Goal: Transaction & Acquisition: Purchase product/service

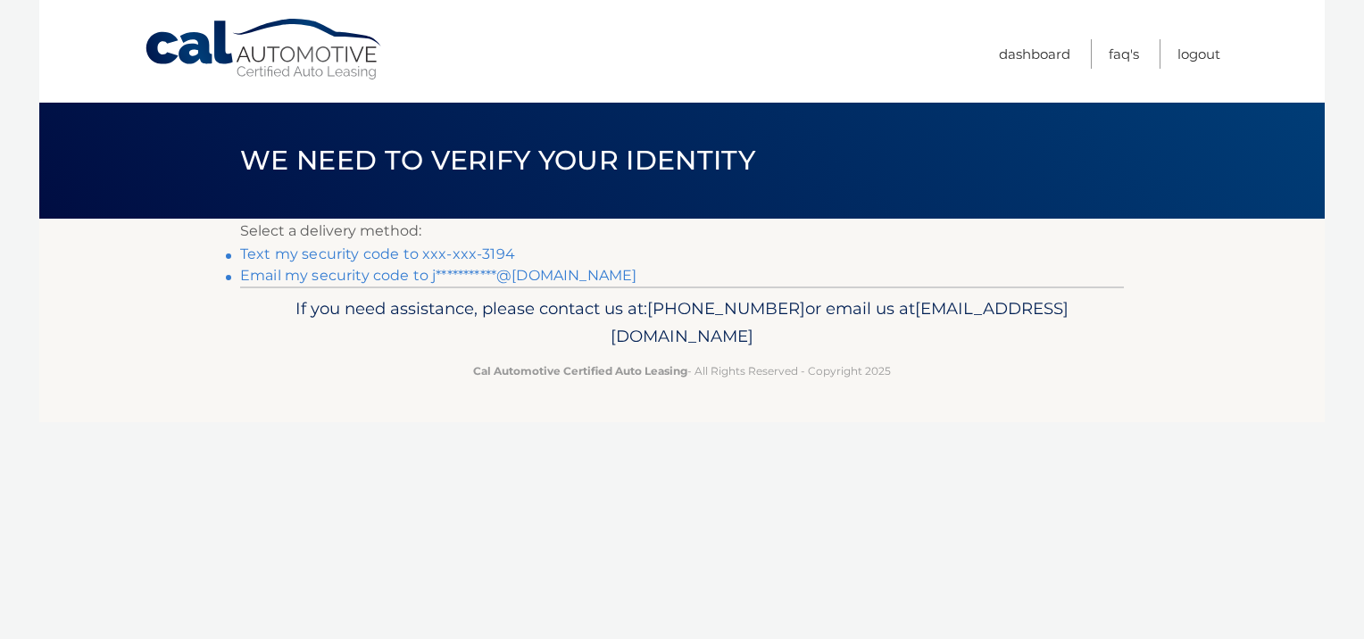
click at [432, 256] on link "Text my security code to xxx-xxx-3194" at bounding box center [377, 254] width 275 height 17
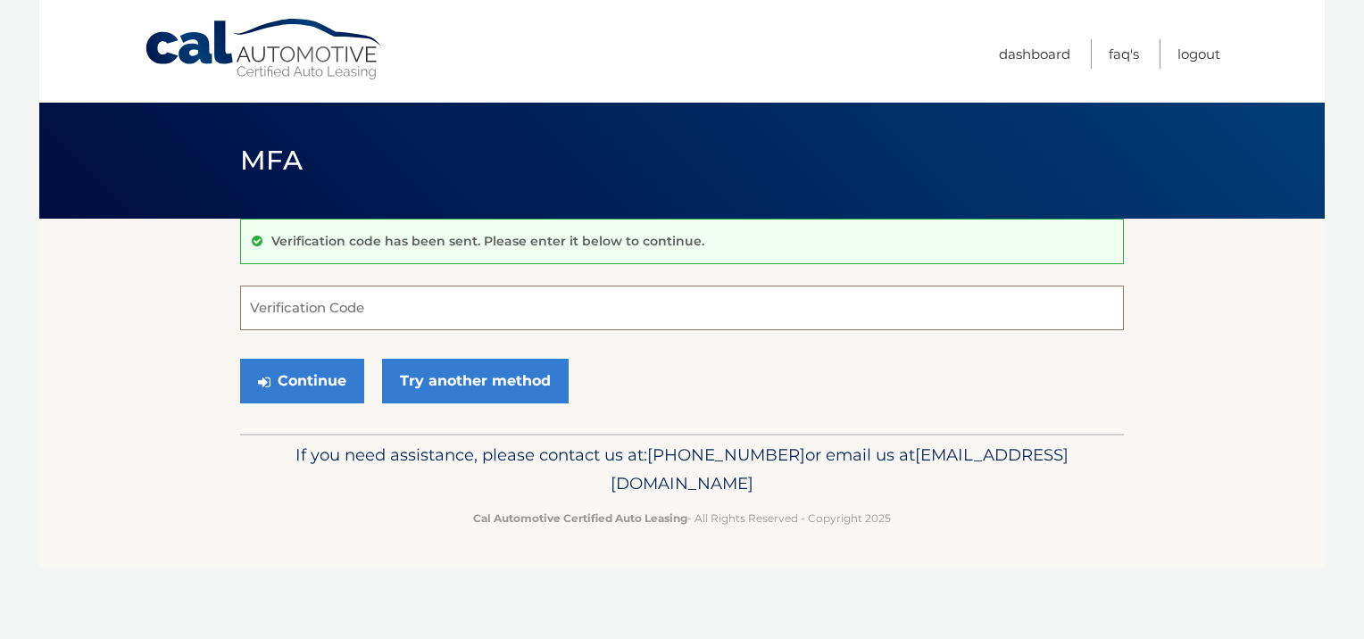
click at [454, 314] on input "Verification Code" at bounding box center [682, 308] width 884 height 45
type input "978647"
click at [240, 359] on button "Continue" at bounding box center [302, 381] width 124 height 45
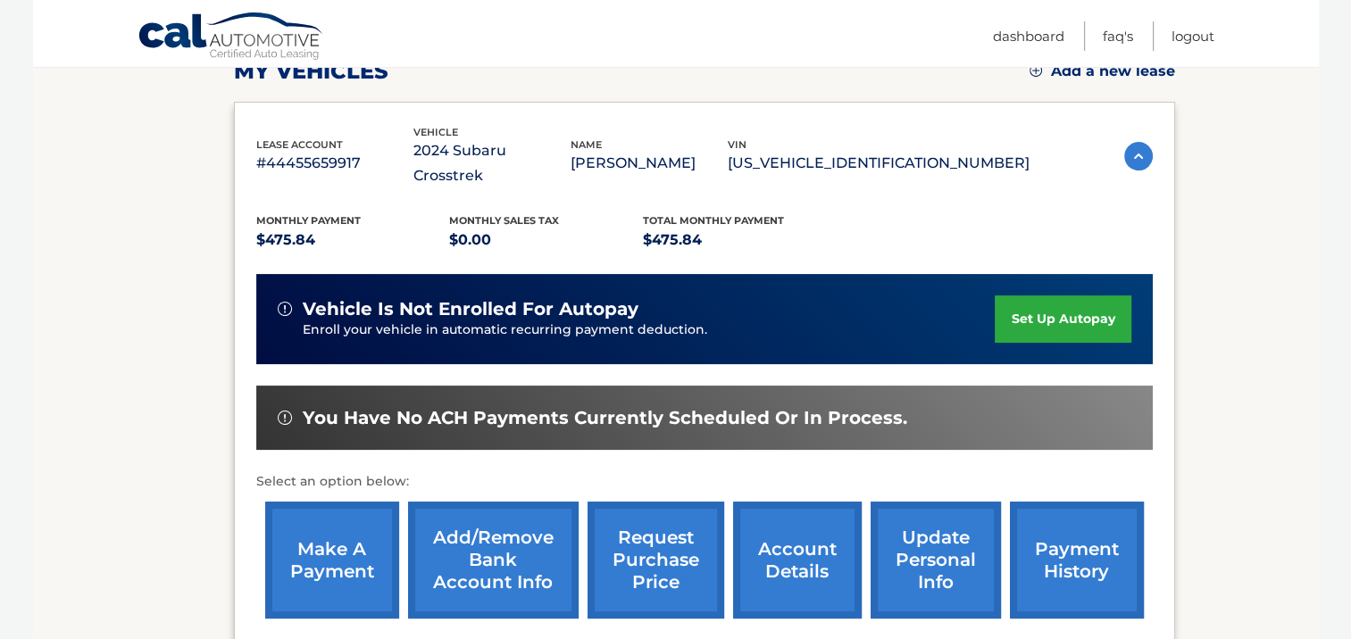
scroll to position [440, 0]
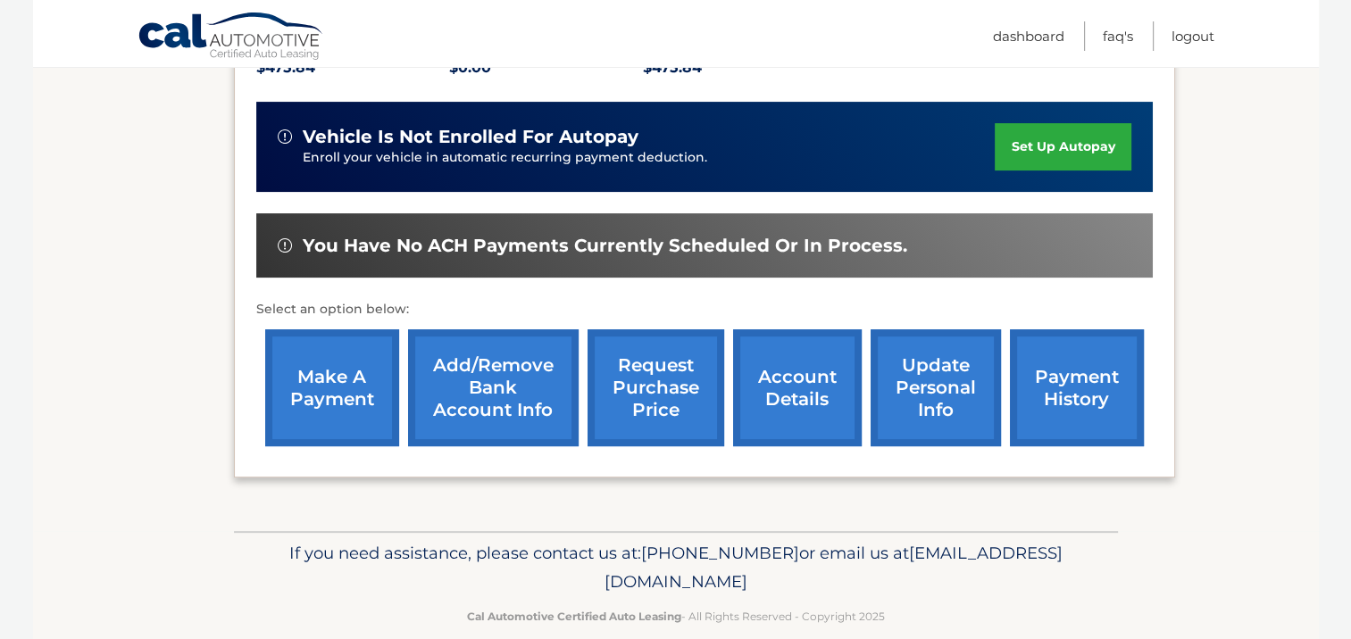
click at [323, 371] on link "make a payment" at bounding box center [332, 387] width 134 height 117
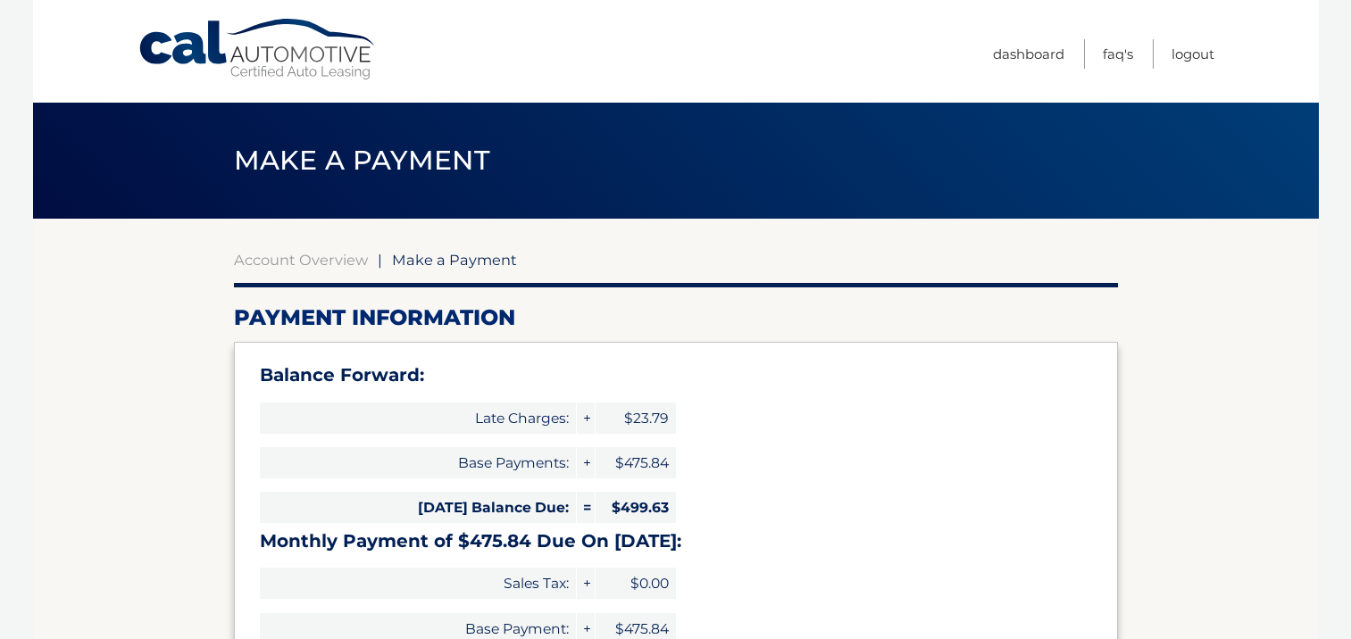
select select "MmJkMjJlMDQtOTdjOC00M2U2LThiYzAtOGRlMDIwMmVlMjUx"
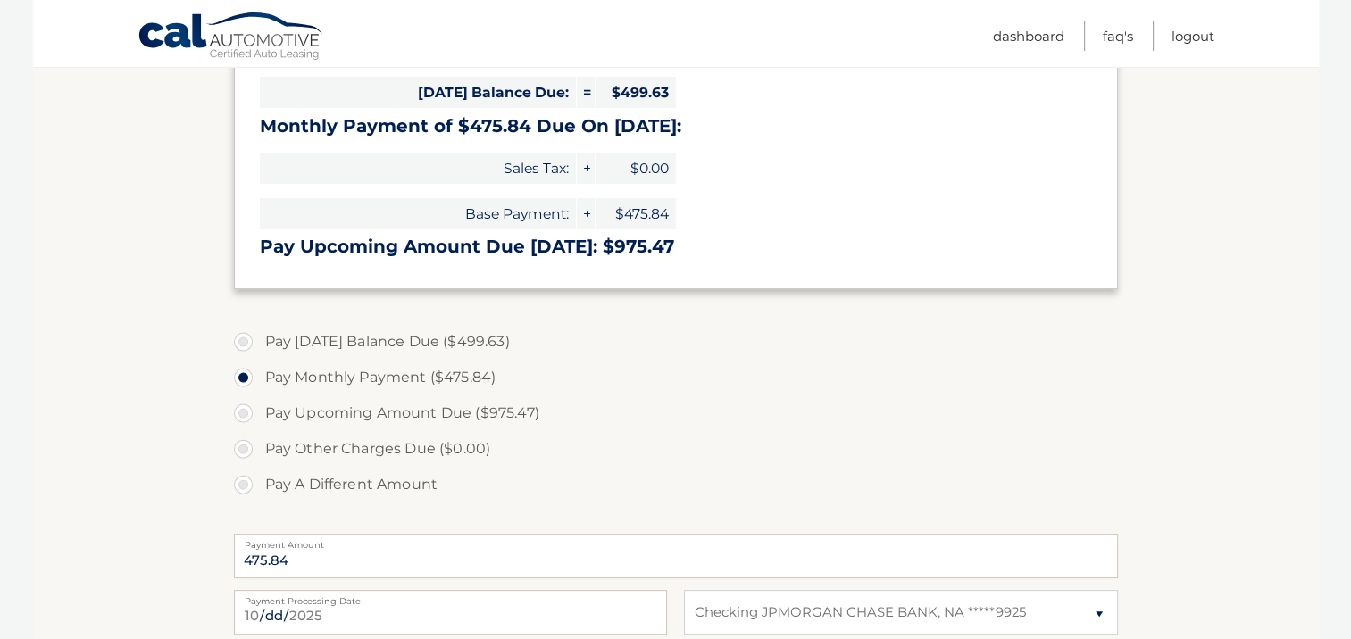
scroll to position [446, 0]
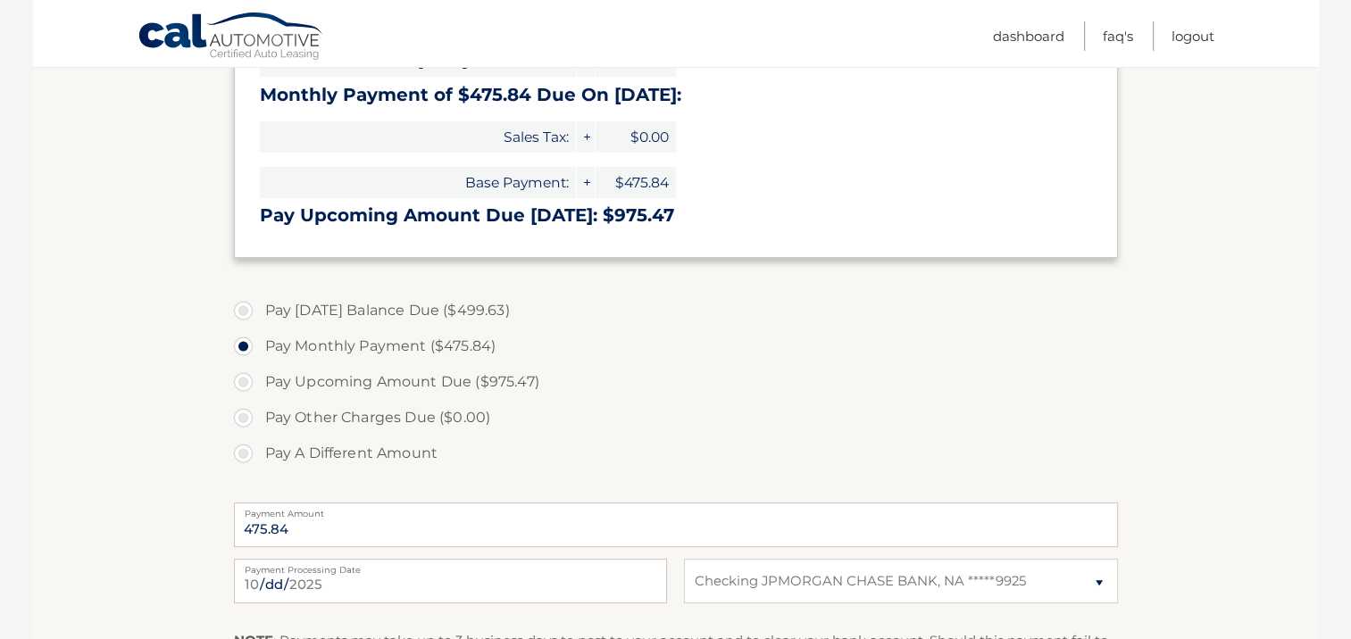
click at [239, 383] on label "Pay Upcoming Amount Due ($975.47)" at bounding box center [676, 382] width 884 height 36
click at [241, 383] on input "Pay Upcoming Amount Due ($975.47)" at bounding box center [250, 378] width 18 height 29
radio input "true"
type input "975.47"
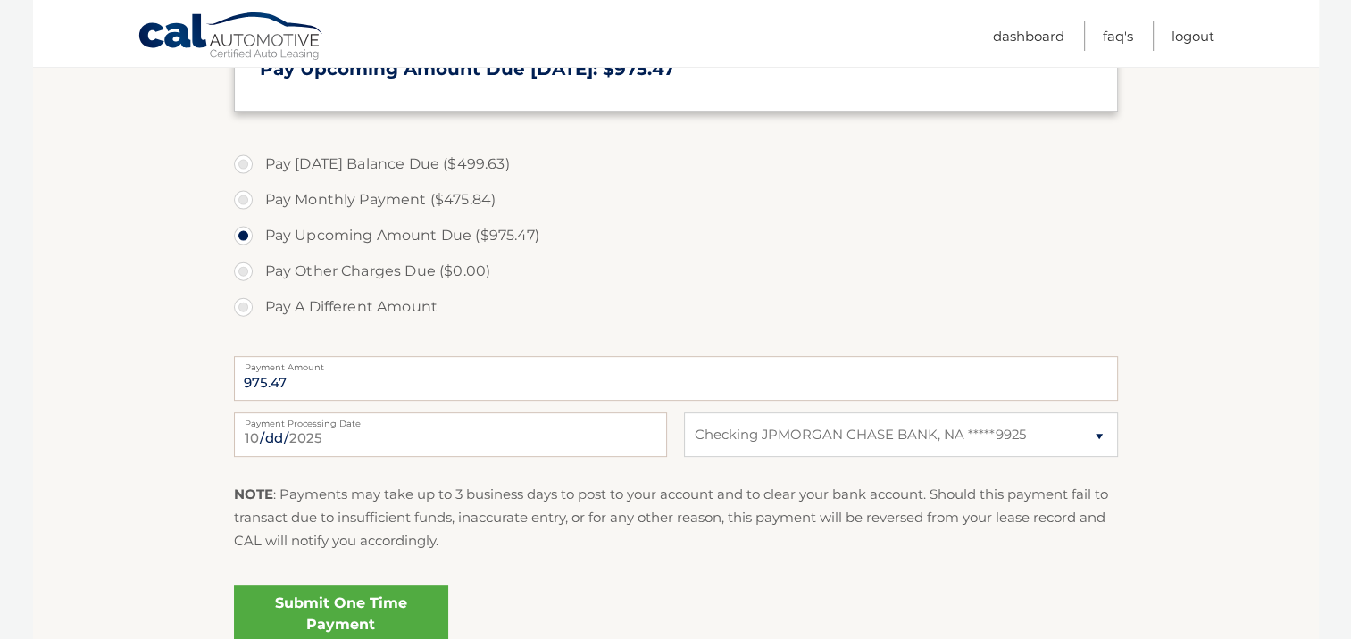
scroll to position [625, 0]
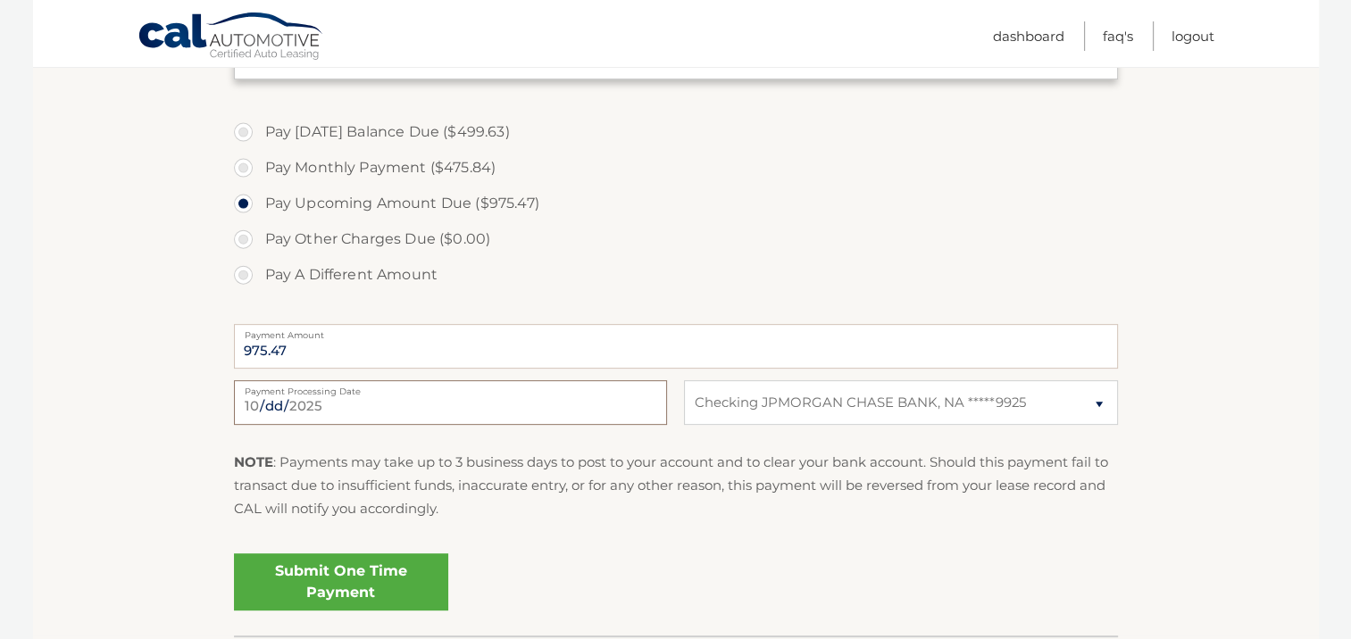
click at [435, 406] on input "2025-10-04" at bounding box center [450, 402] width 433 height 45
type input "2025-10-10"
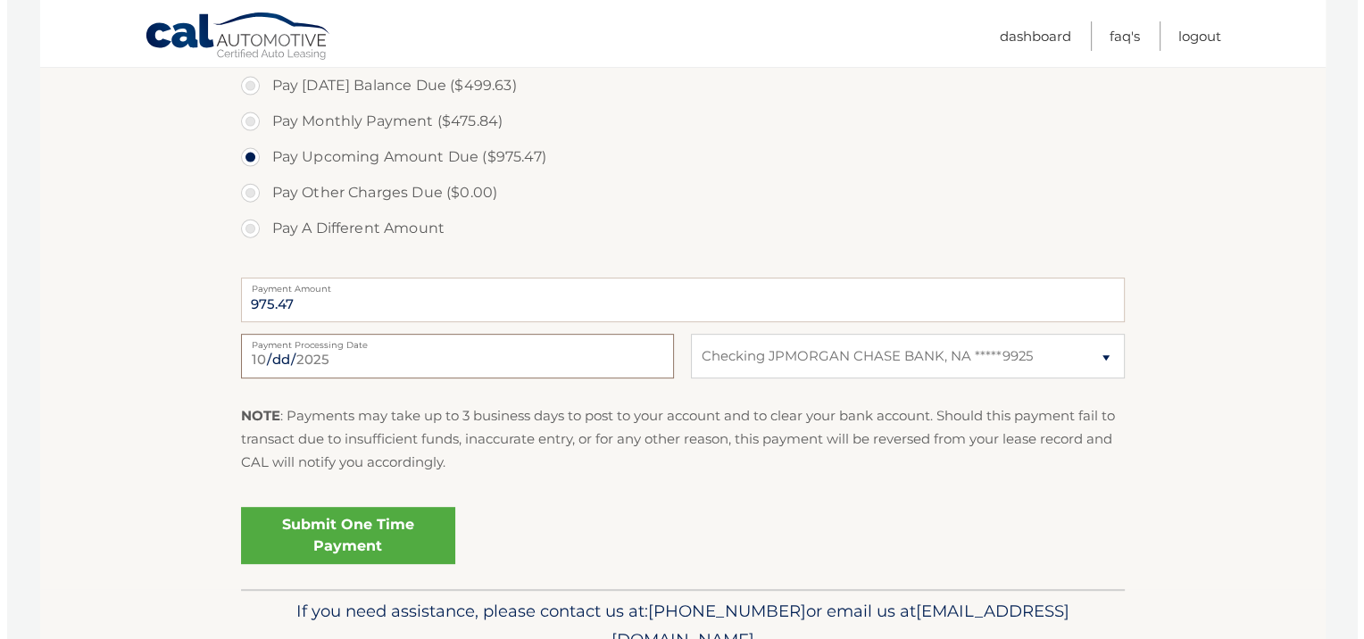
scroll to position [714, 0]
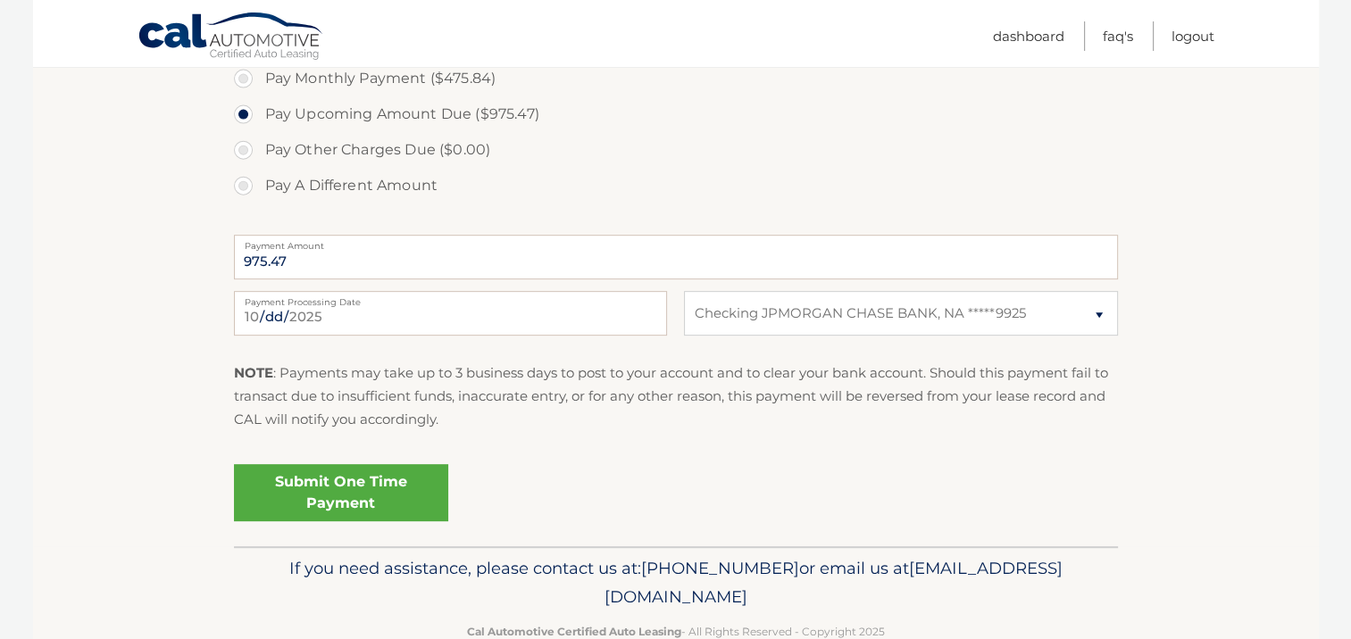
click at [346, 476] on link "Submit One Time Payment" at bounding box center [341, 492] width 214 height 57
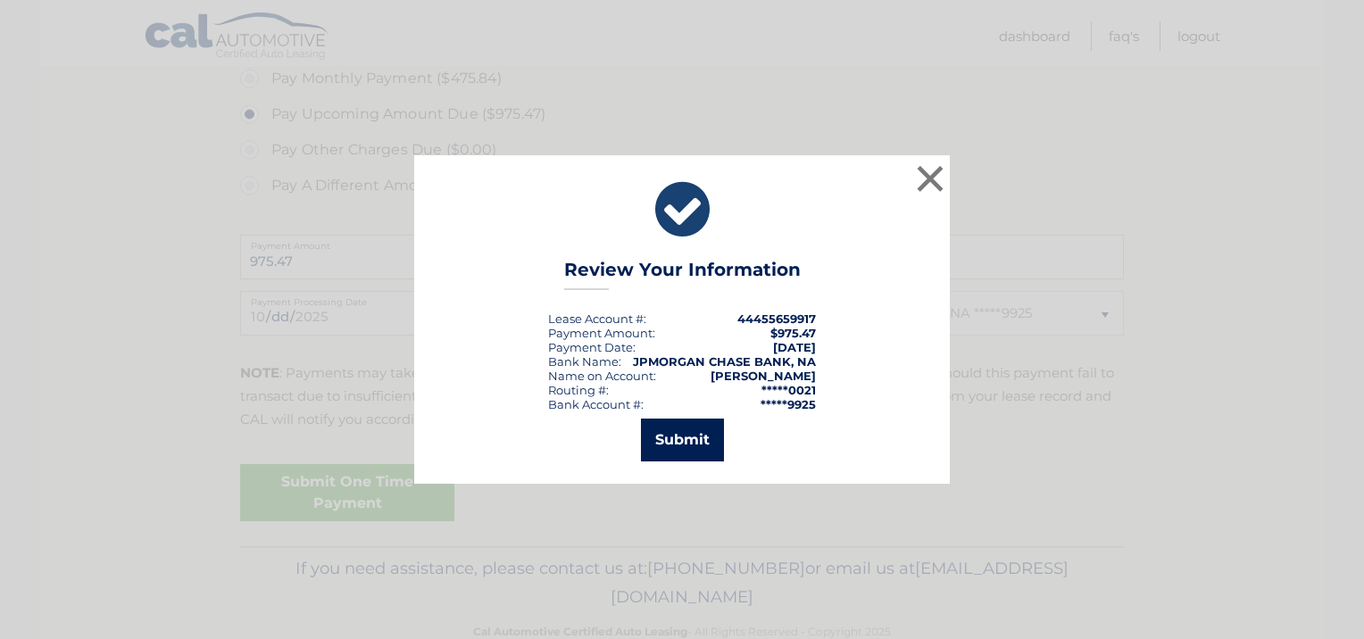
click at [668, 448] on button "Submit" at bounding box center [682, 440] width 83 height 43
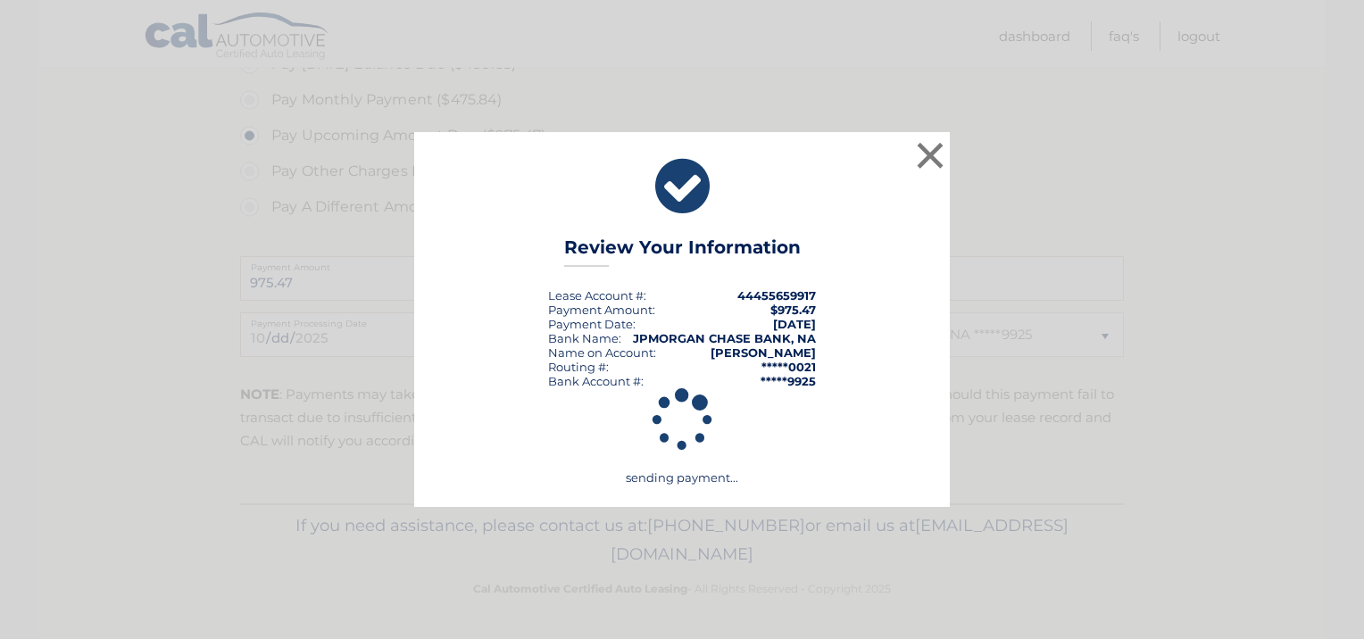
scroll to position [692, 0]
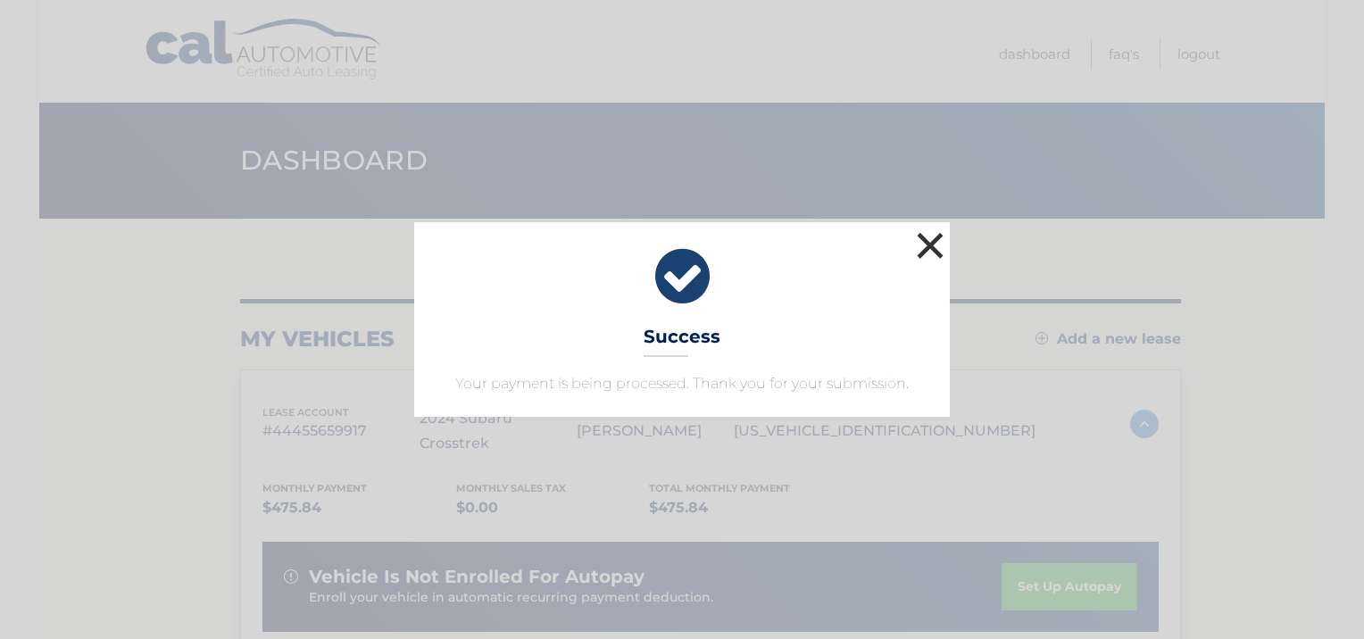
click at [914, 246] on button "×" at bounding box center [930, 246] width 36 height 36
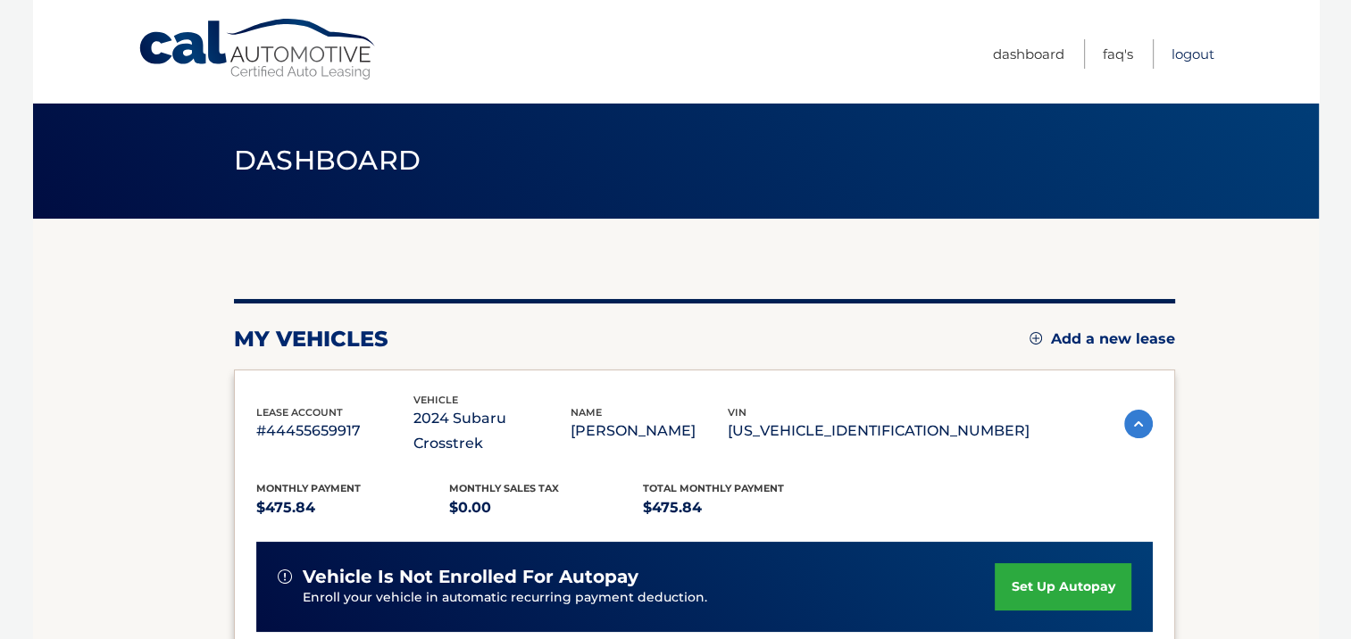
click at [1183, 50] on link "Logout" at bounding box center [1192, 53] width 43 height 29
